Goal: Find specific page/section: Find specific page/section

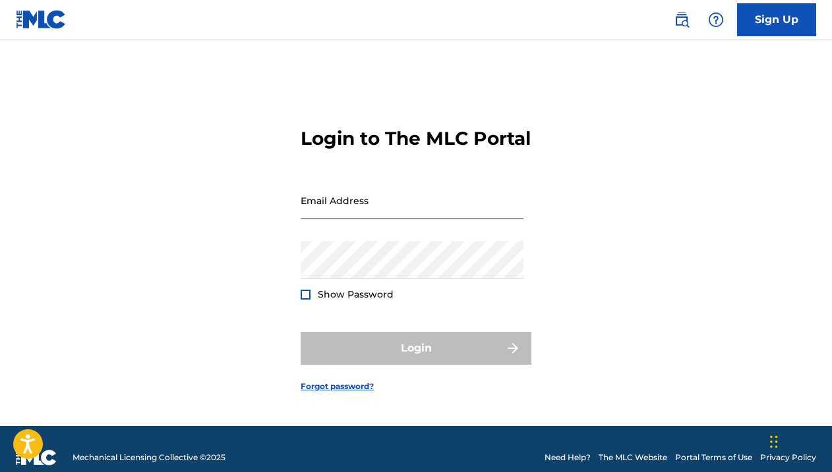
click at [431, 219] on input "Email Address" at bounding box center [411, 201] width 223 height 38
type input "[EMAIL_ADDRESS][DOMAIN_NAME]"
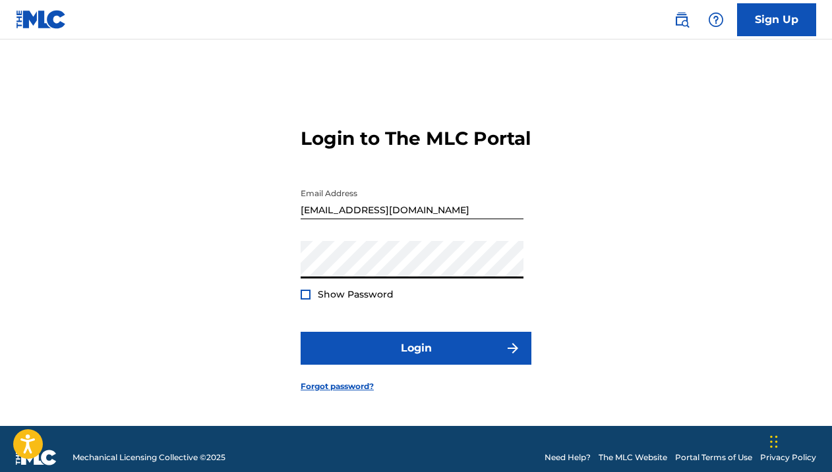
click at [300, 332] on button "Login" at bounding box center [415, 348] width 231 height 33
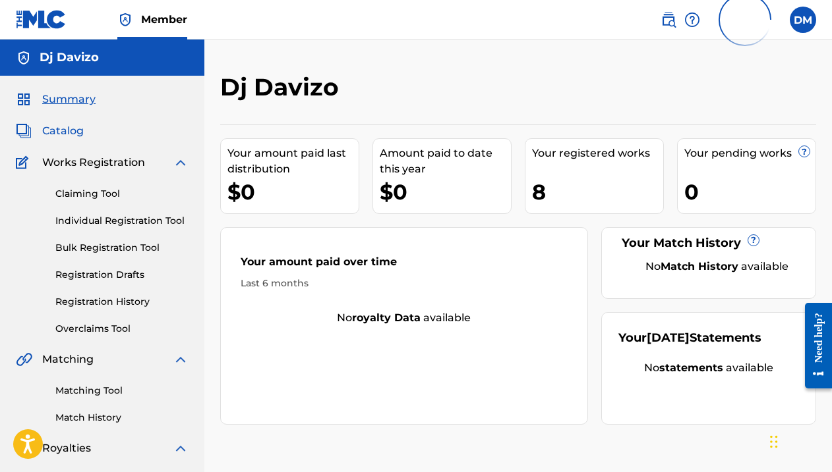
click at [73, 136] on span "Catalog" at bounding box center [63, 131] width 42 height 16
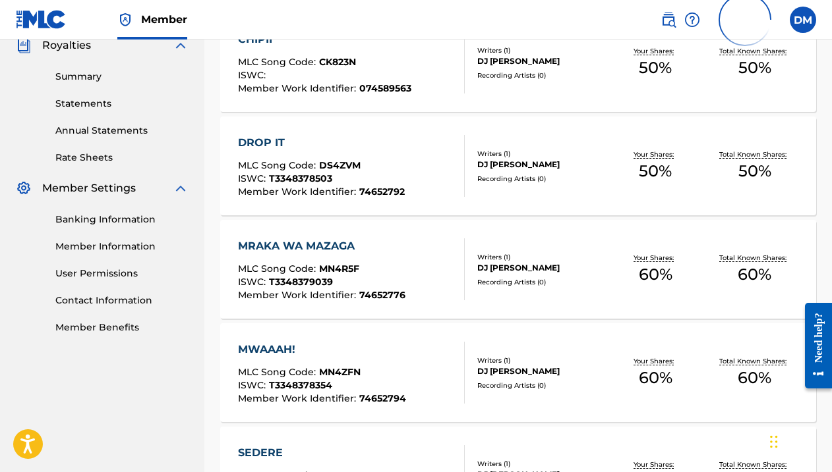
scroll to position [789, 0]
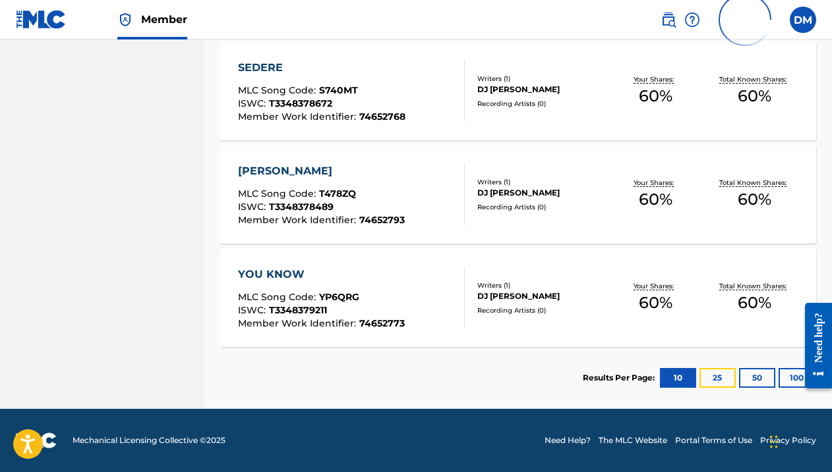
click at [714, 373] on button "25" at bounding box center [717, 378] width 36 height 20
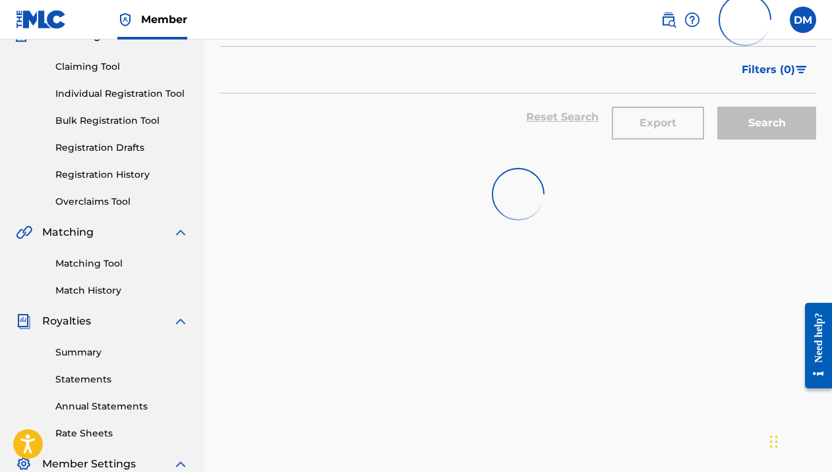
scroll to position [0, 0]
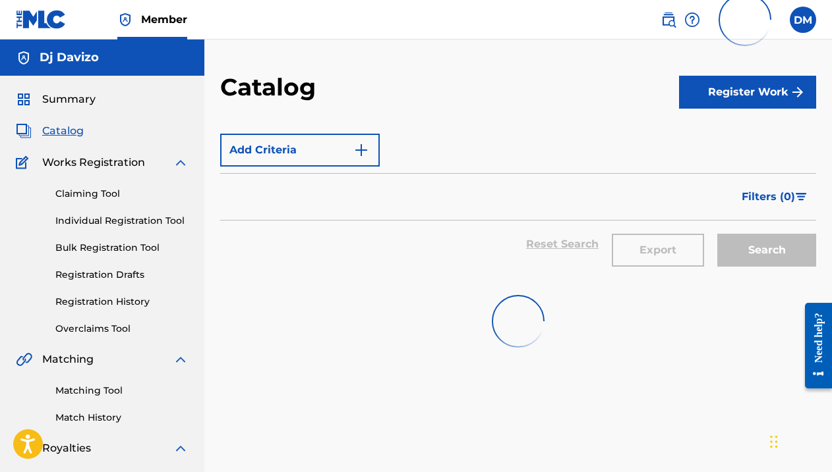
click at [64, 128] on span "Catalog" at bounding box center [63, 131] width 42 height 16
